Goal: Transaction & Acquisition: Purchase product/service

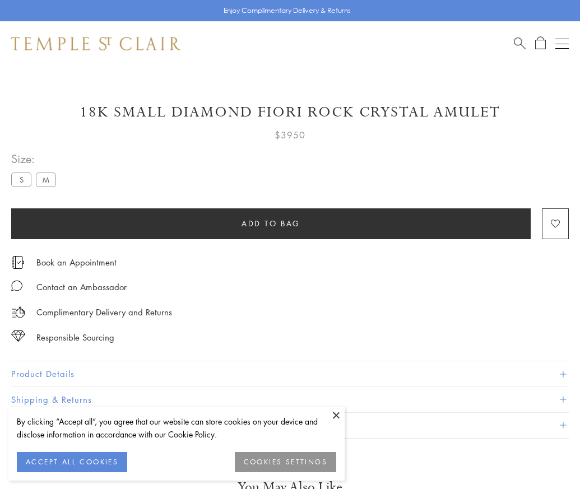
click at [271, 223] on span "Add to bag" at bounding box center [270, 223] width 59 height 12
